Goal: Information Seeking & Learning: Learn about a topic

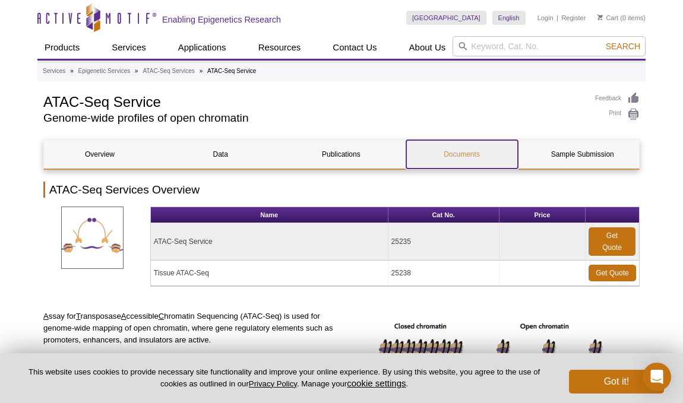
click at [432, 151] on link "Documents" at bounding box center [462, 154] width 112 height 29
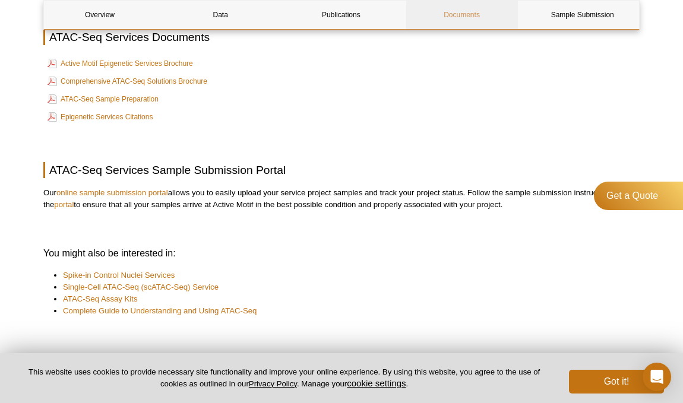
scroll to position [3650, 0]
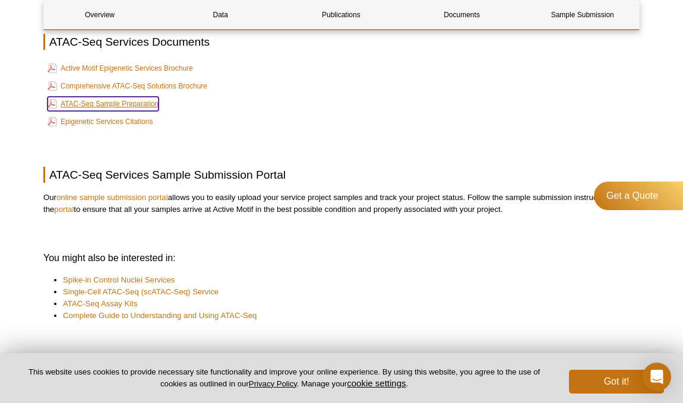
click at [149, 111] on link "ATAC-Seq Sample Preparation" at bounding box center [103, 104] width 111 height 14
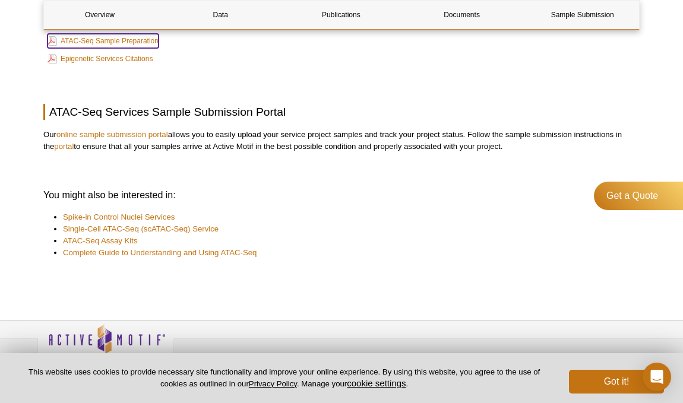
scroll to position [3737, 0]
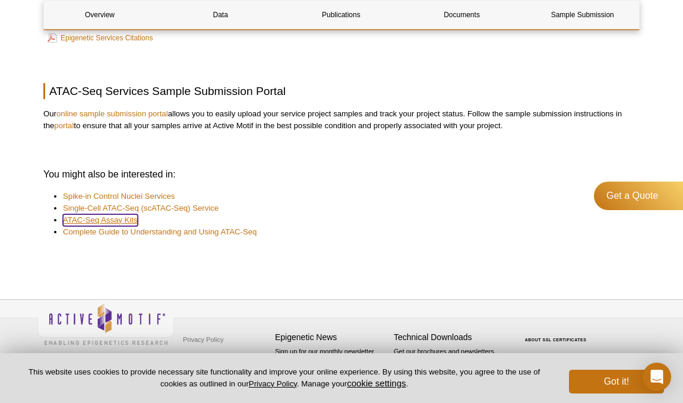
click at [130, 223] on link "ATAC-Seq Assay Kits" at bounding box center [100, 220] width 75 height 12
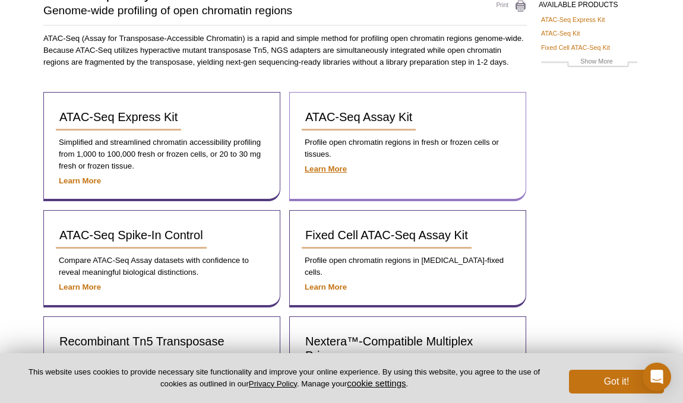
scroll to position [109, 0]
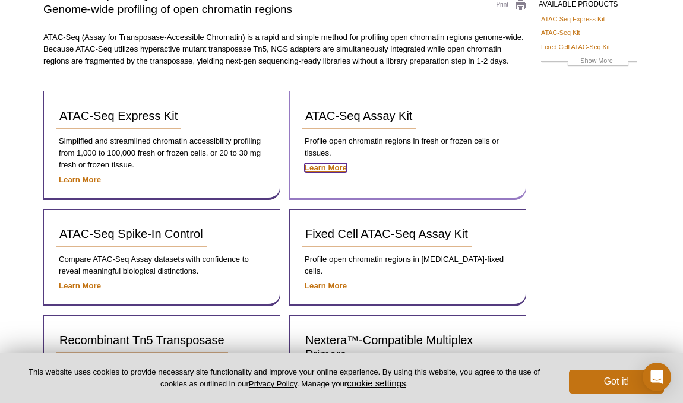
click at [334, 167] on strong "Learn More" at bounding box center [326, 167] width 42 height 9
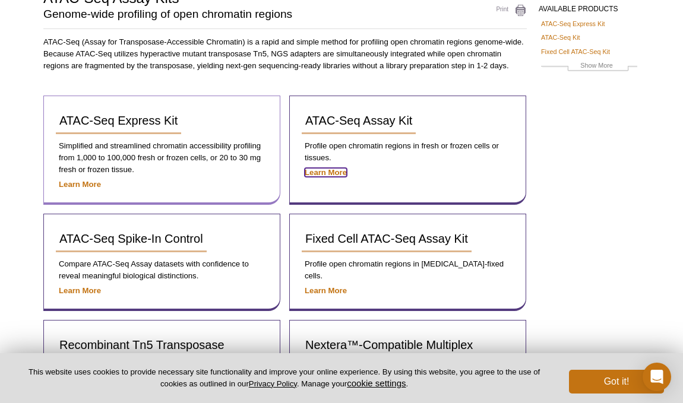
scroll to position [103, 0]
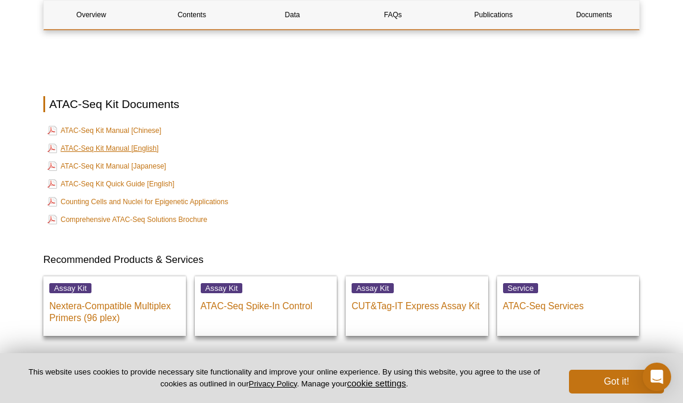
scroll to position [3213, 0]
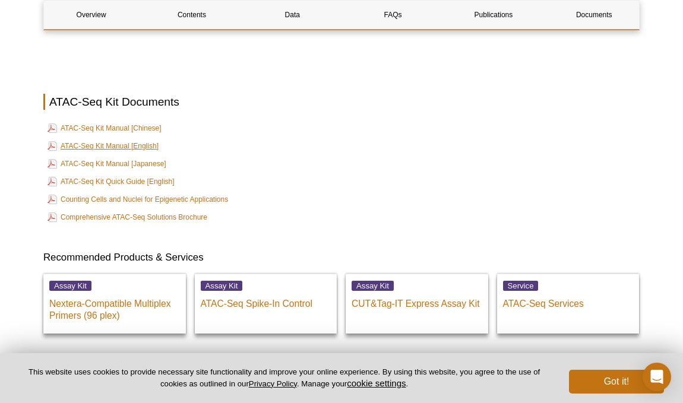
click at [123, 135] on table "ATAC-Seq Kit Manual [Chinese] ATAC-Seq Kit Manual [English] ATAC-Seq Kit Manual…" at bounding box center [341, 173] width 596 height 108
click at [124, 139] on link "ATAC-Seq Kit Manual [English]" at bounding box center [103, 146] width 111 height 14
